Goal: Answer question/provide support: Share knowledge or assist other users

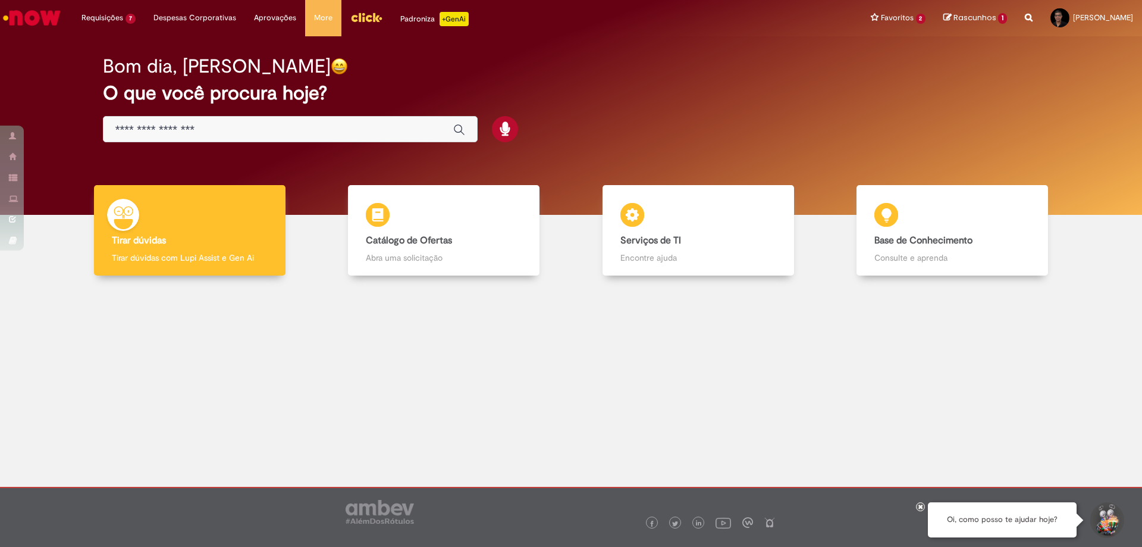
click at [367, 16] on img "Menu Cabeçalho" at bounding box center [366, 17] width 32 height 18
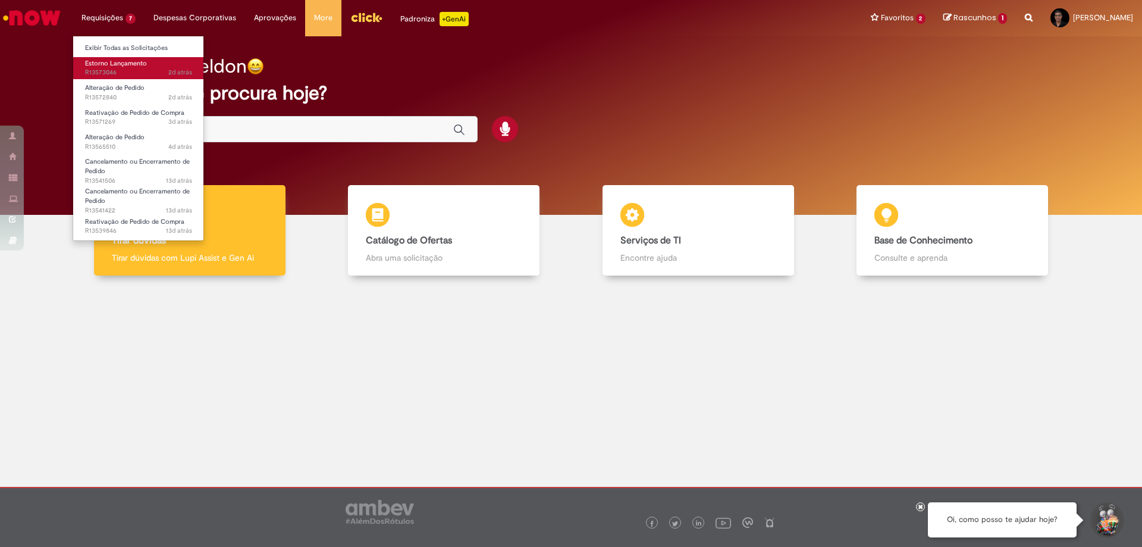
click at [110, 60] on span "Estorno Lançamento" at bounding box center [116, 63] width 62 height 9
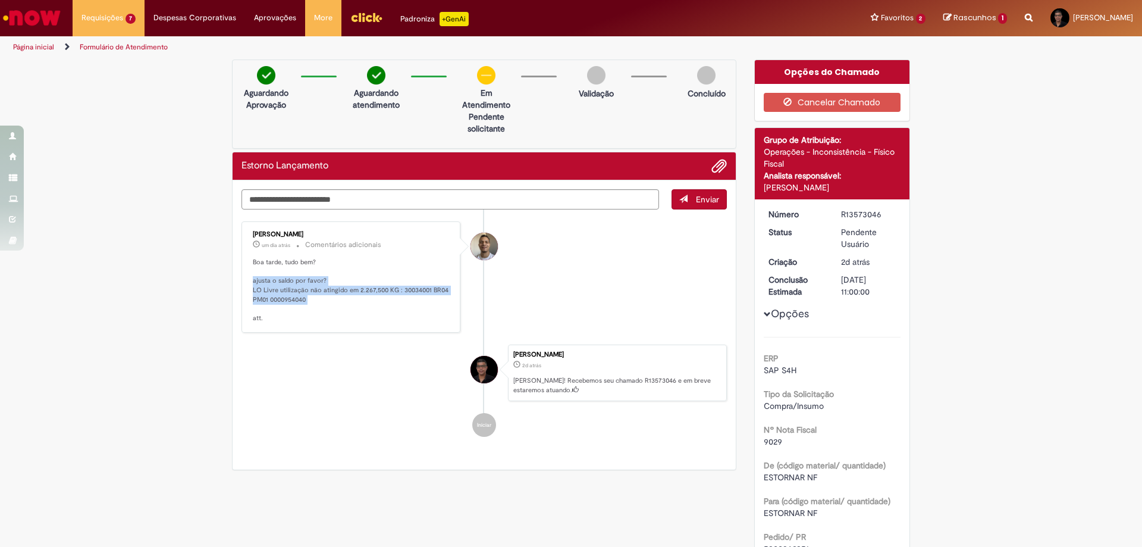
drag, startPoint x: 250, startPoint y: 282, endPoint x: 321, endPoint y: 306, distance: 74.9
click at [321, 306] on p "Boa tarde, tudo bem? ajusta o saldo por favor? LO Livre utilização não atingido…" at bounding box center [352, 290] width 198 height 65
copy p "ajusta o saldo por favor? LO Livre utilização não atingido em 2.267,500 KG : 30…"
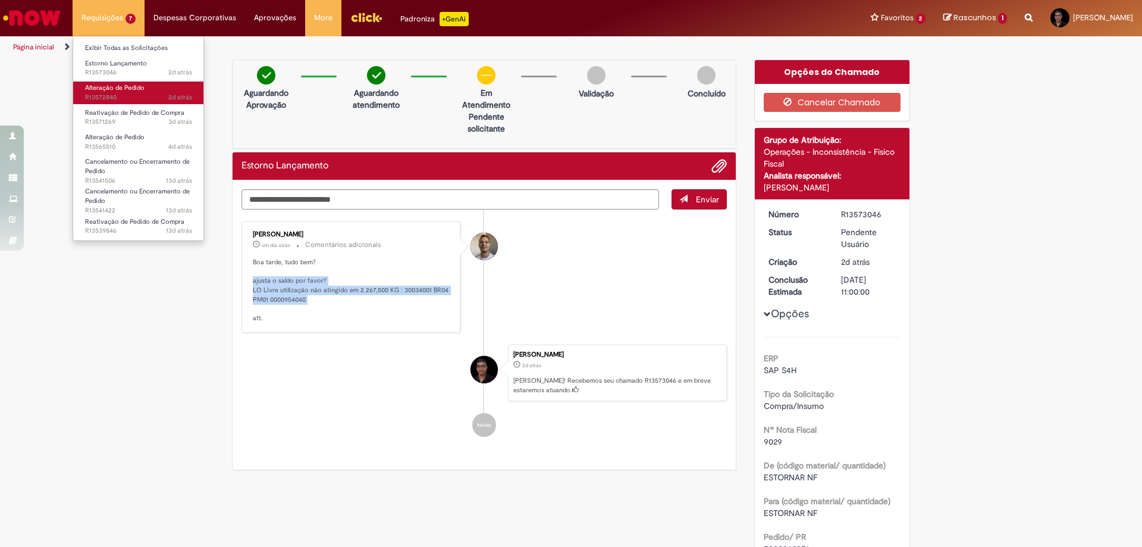
click at [104, 85] on span "Alteração de Pedido" at bounding box center [114, 87] width 59 height 9
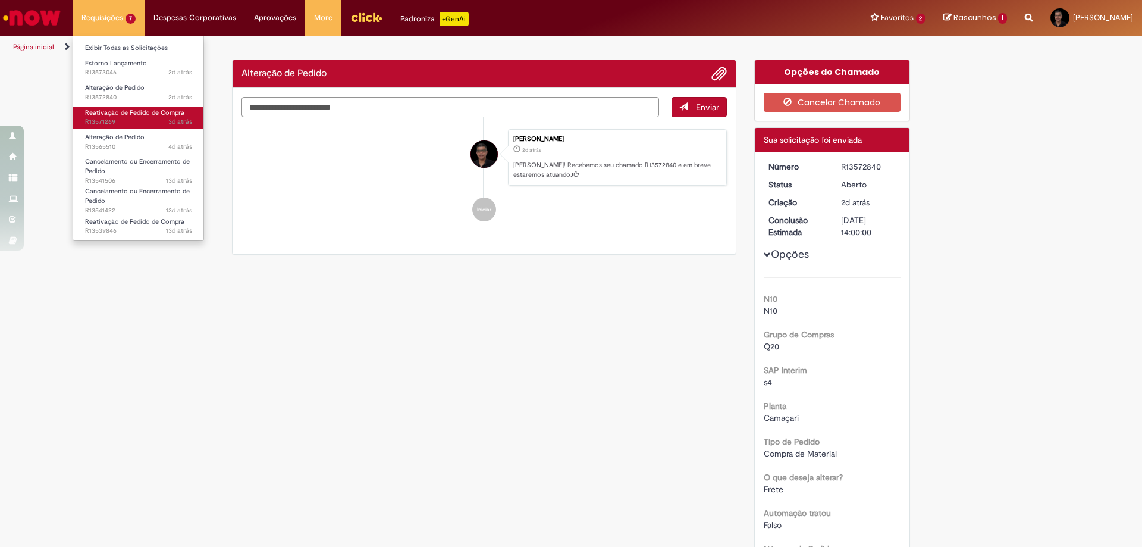
click at [113, 109] on span "Reativação de Pedido de Compra" at bounding box center [134, 112] width 99 height 9
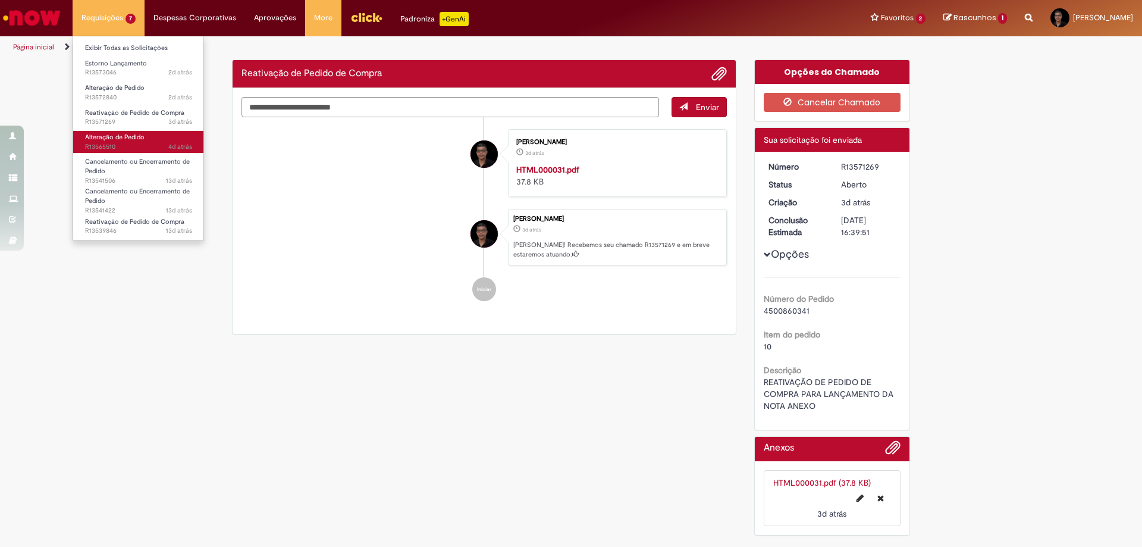
click at [124, 134] on span "Alteração de Pedido" at bounding box center [114, 137] width 59 height 9
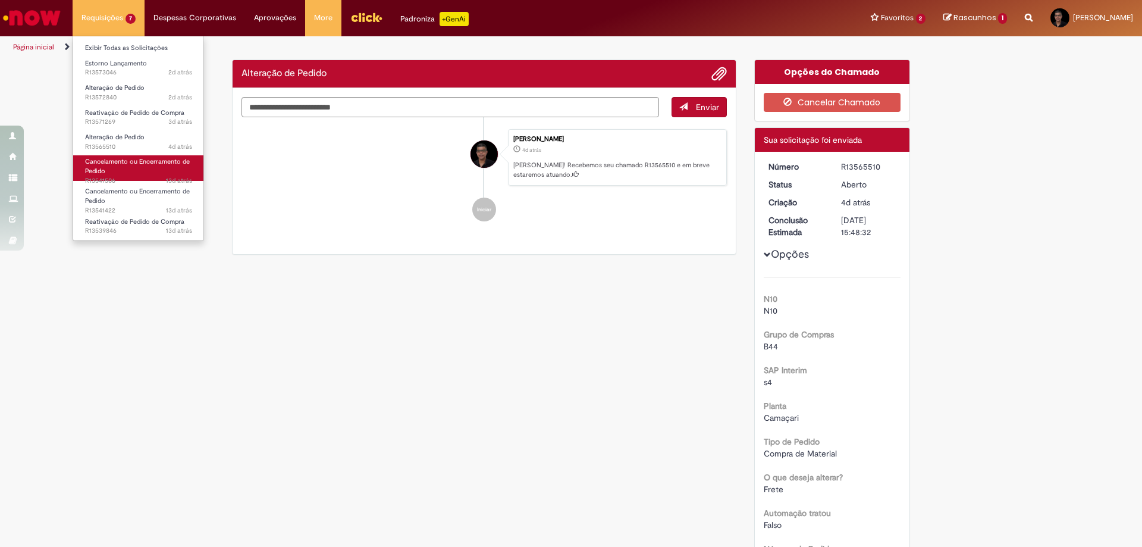
click at [123, 158] on span "Cancelamento ou Encerramento de Pedido" at bounding box center [137, 166] width 105 height 18
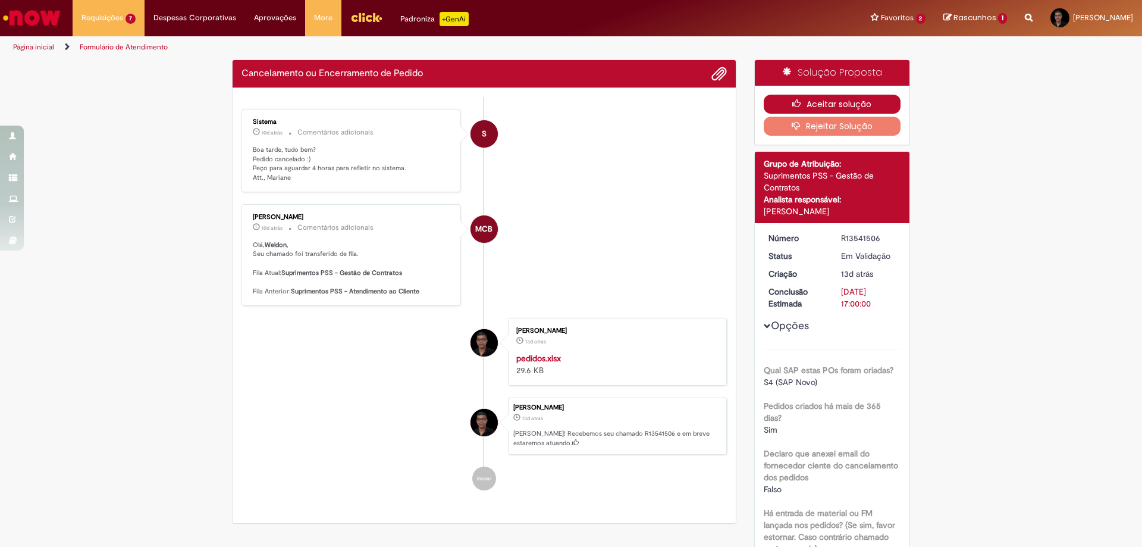
click at [837, 103] on button "Aceitar solução" at bounding box center [832, 104] width 137 height 19
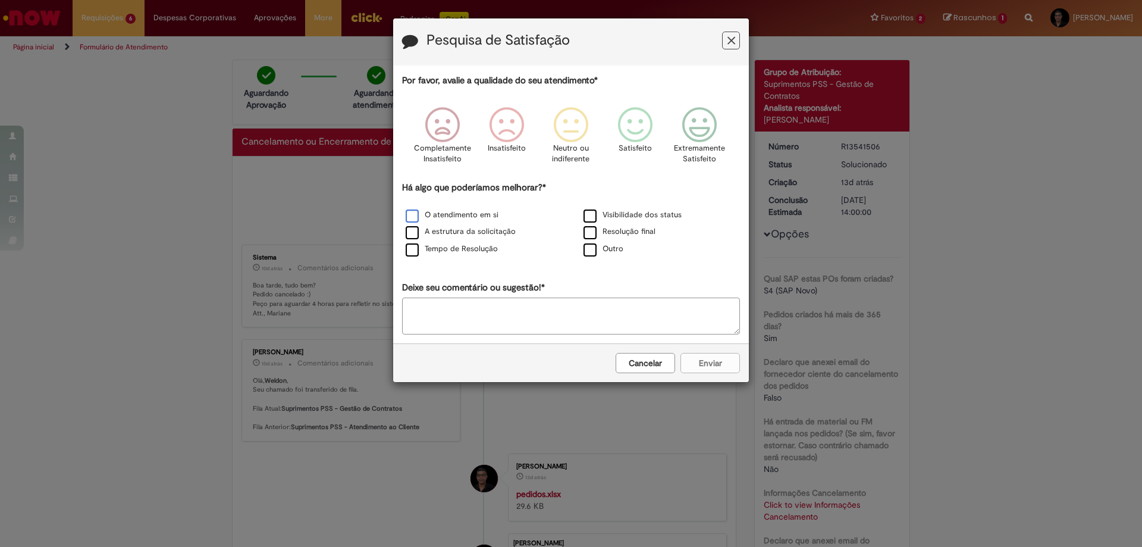
click at [445, 209] on div "O atendimento em si" at bounding box center [481, 215] width 175 height 15
click at [459, 214] on label "O atendimento em si" at bounding box center [452, 214] width 93 height 11
click at [701, 129] on icon "Feedback" at bounding box center [700, 125] width 45 height 36
click at [702, 366] on button "Enviar" at bounding box center [710, 363] width 59 height 20
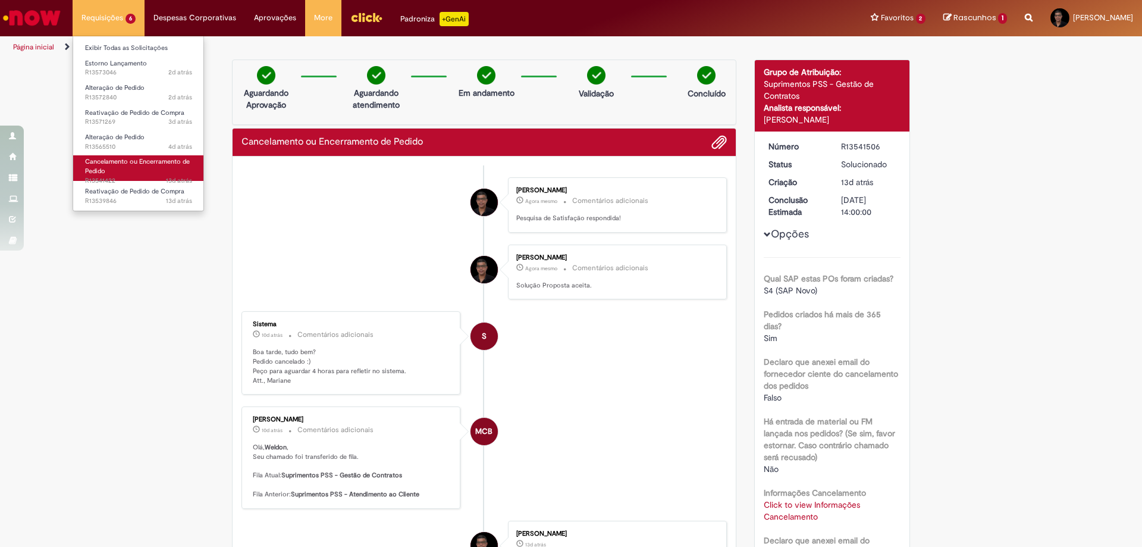
click at [129, 165] on span "Cancelamento ou Encerramento de Pedido" at bounding box center [137, 166] width 105 height 18
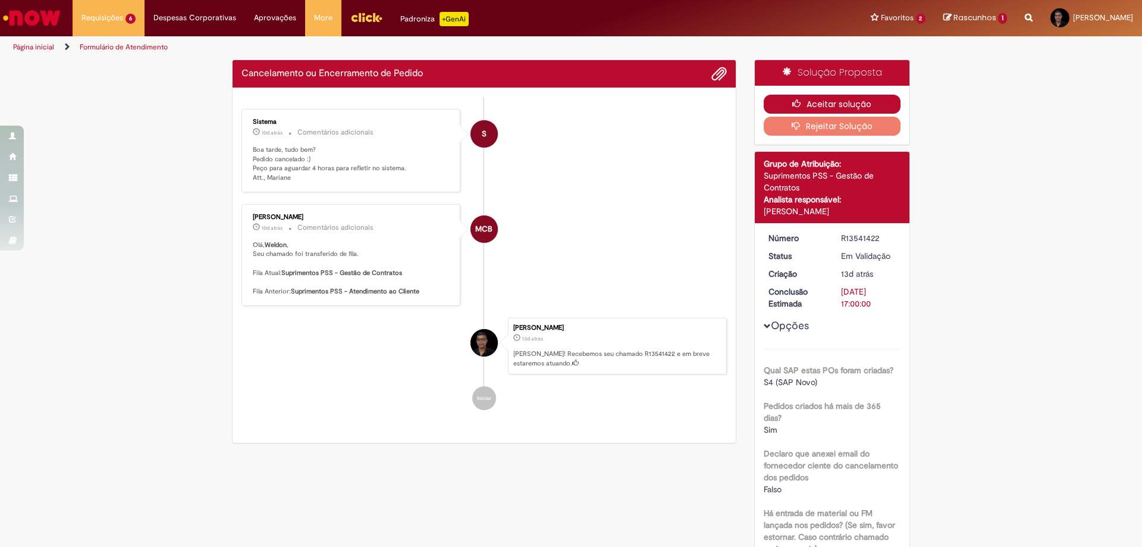
click at [779, 106] on button "Aceitar solução" at bounding box center [832, 104] width 137 height 19
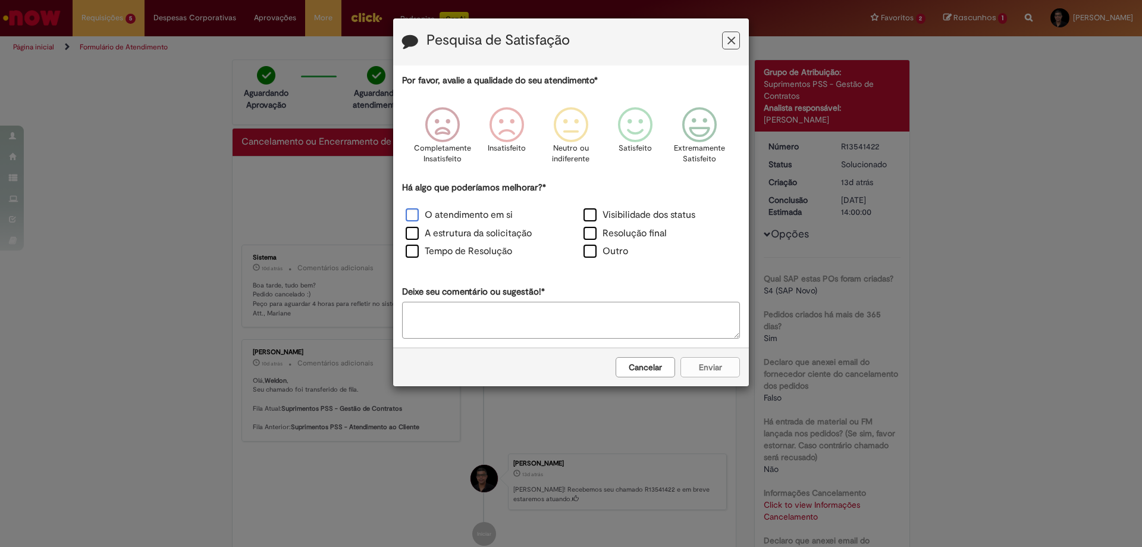
click at [406, 212] on label "O atendimento em si" at bounding box center [459, 215] width 107 height 14
click at [695, 118] on icon "Feedback" at bounding box center [700, 125] width 45 height 36
click at [700, 364] on button "Enviar" at bounding box center [710, 367] width 59 height 20
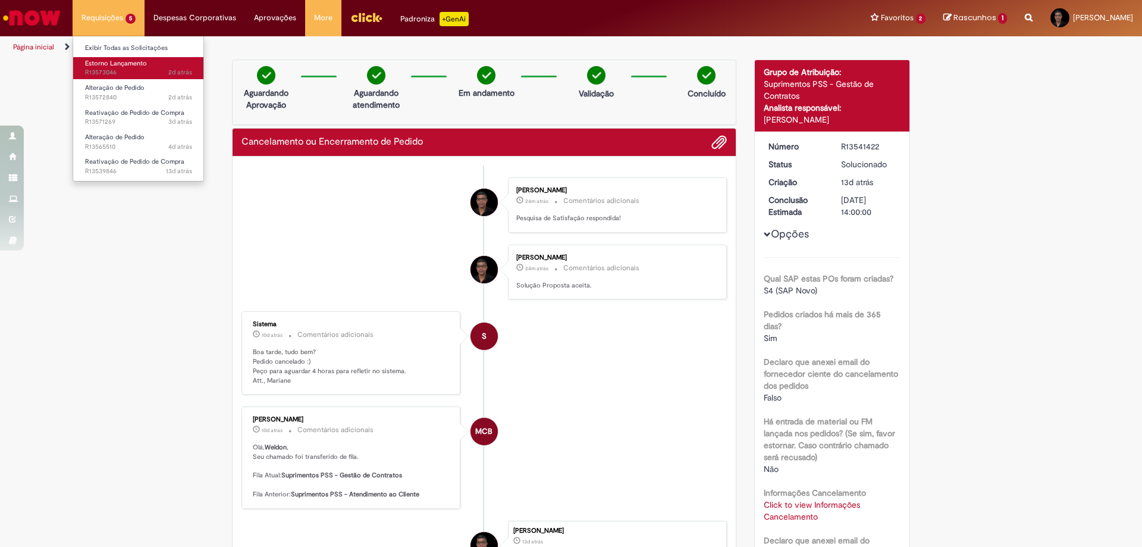
click at [114, 61] on span "Estorno Lançamento" at bounding box center [116, 63] width 62 height 9
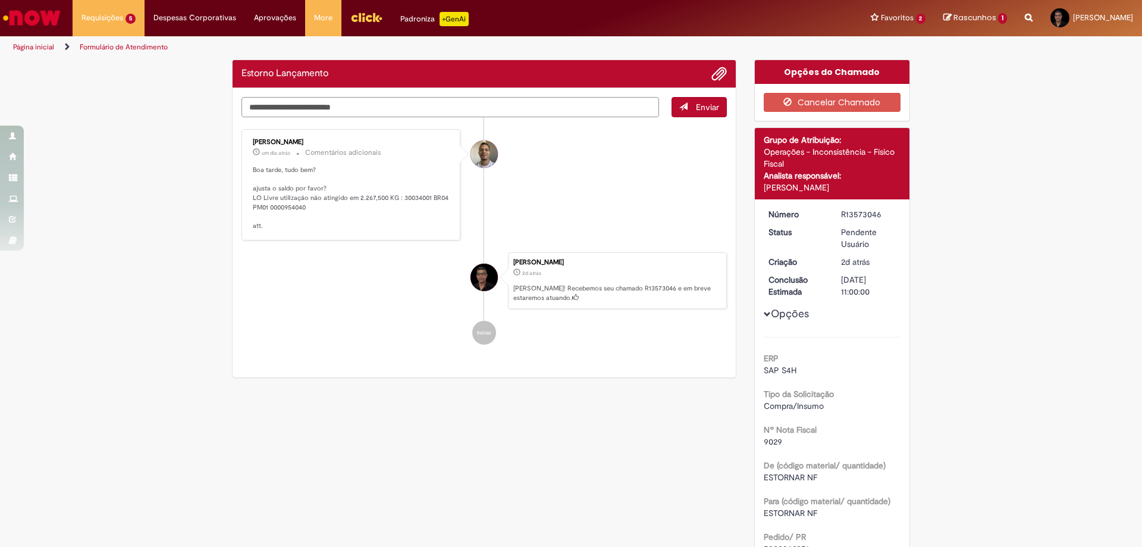
click at [272, 105] on textarea "Digite sua mensagem aqui..." at bounding box center [451, 107] width 418 height 20
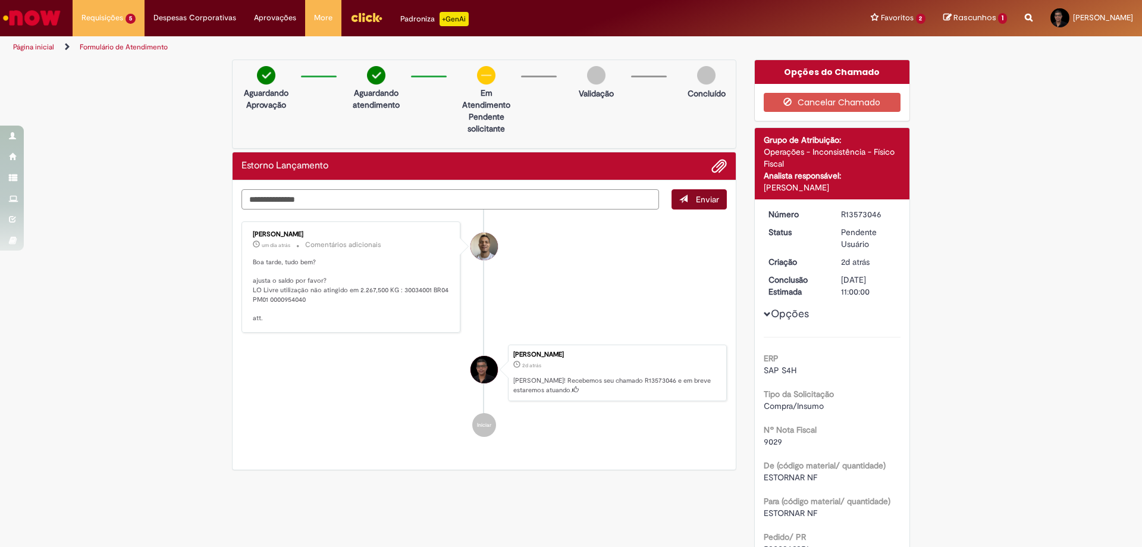
type textarea "**********"
click at [681, 206] on button "Enviar" at bounding box center [699, 199] width 55 height 20
